Goal: Task Accomplishment & Management: Complete application form

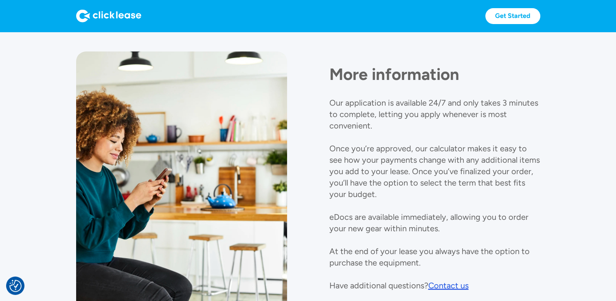
scroll to position [929, 0]
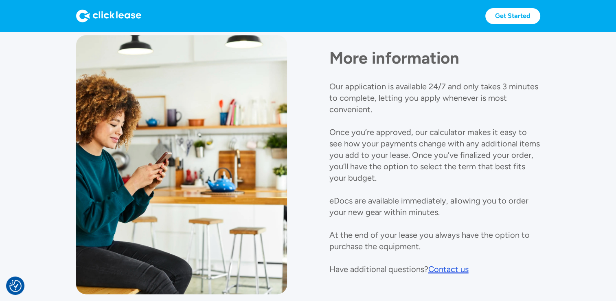
click at [246, 31] on div "Get Started Get Started" at bounding box center [308, 16] width 464 height 32
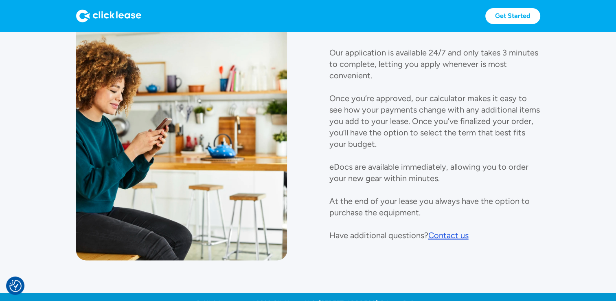
scroll to position [975, 0]
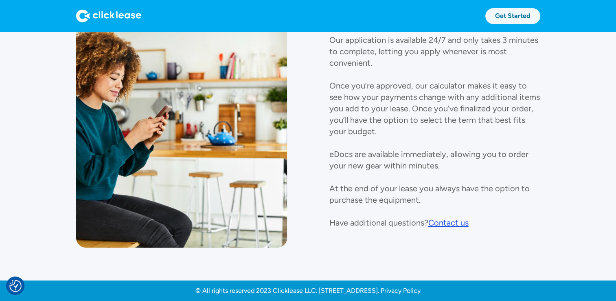
click at [523, 17] on link "Get Started" at bounding box center [513, 16] width 55 height 16
